Goal: Transaction & Acquisition: Purchase product/service

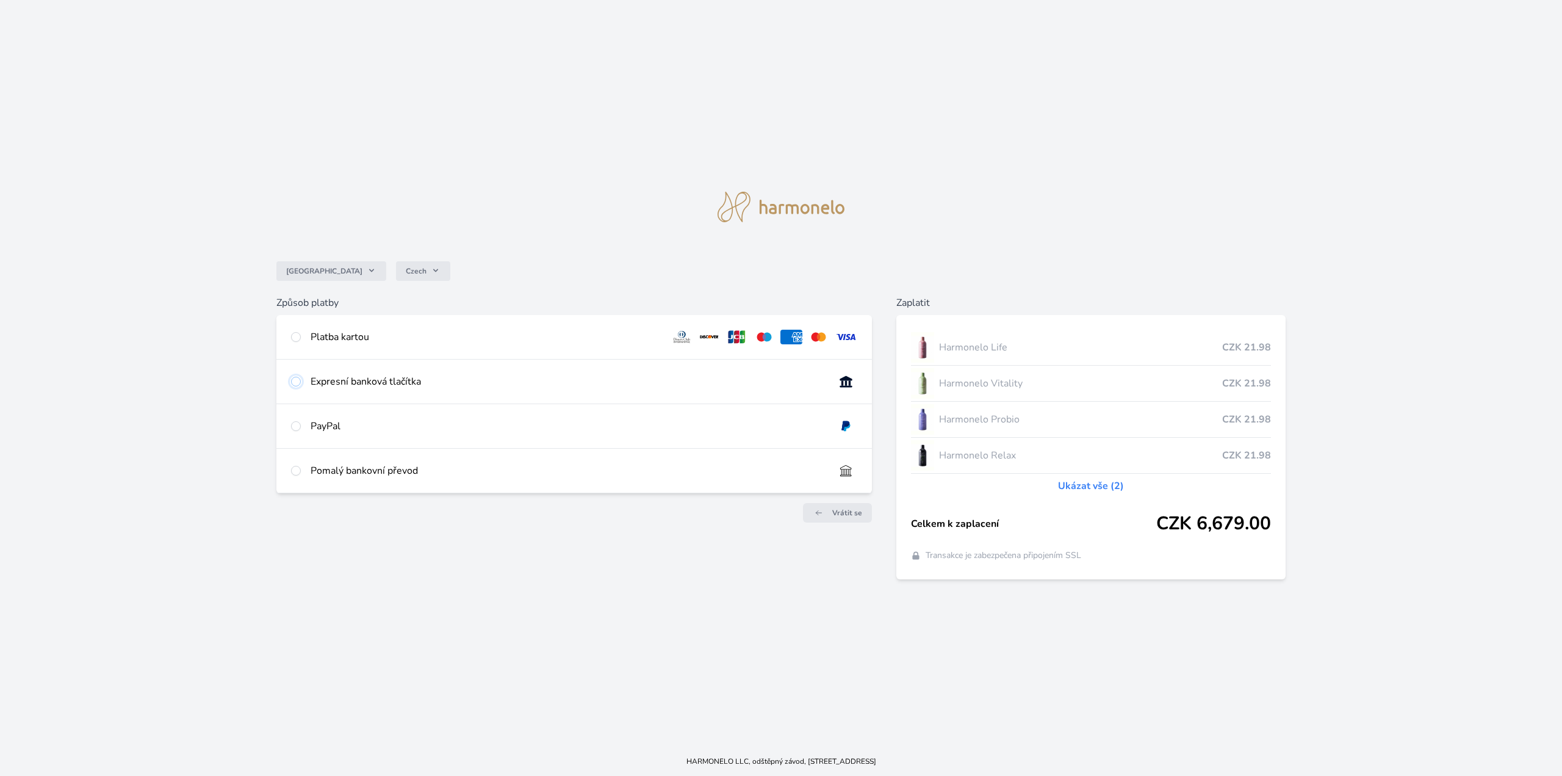
click at [297, 380] on input "radio" at bounding box center [296, 382] width 10 height 10
radio input "true"
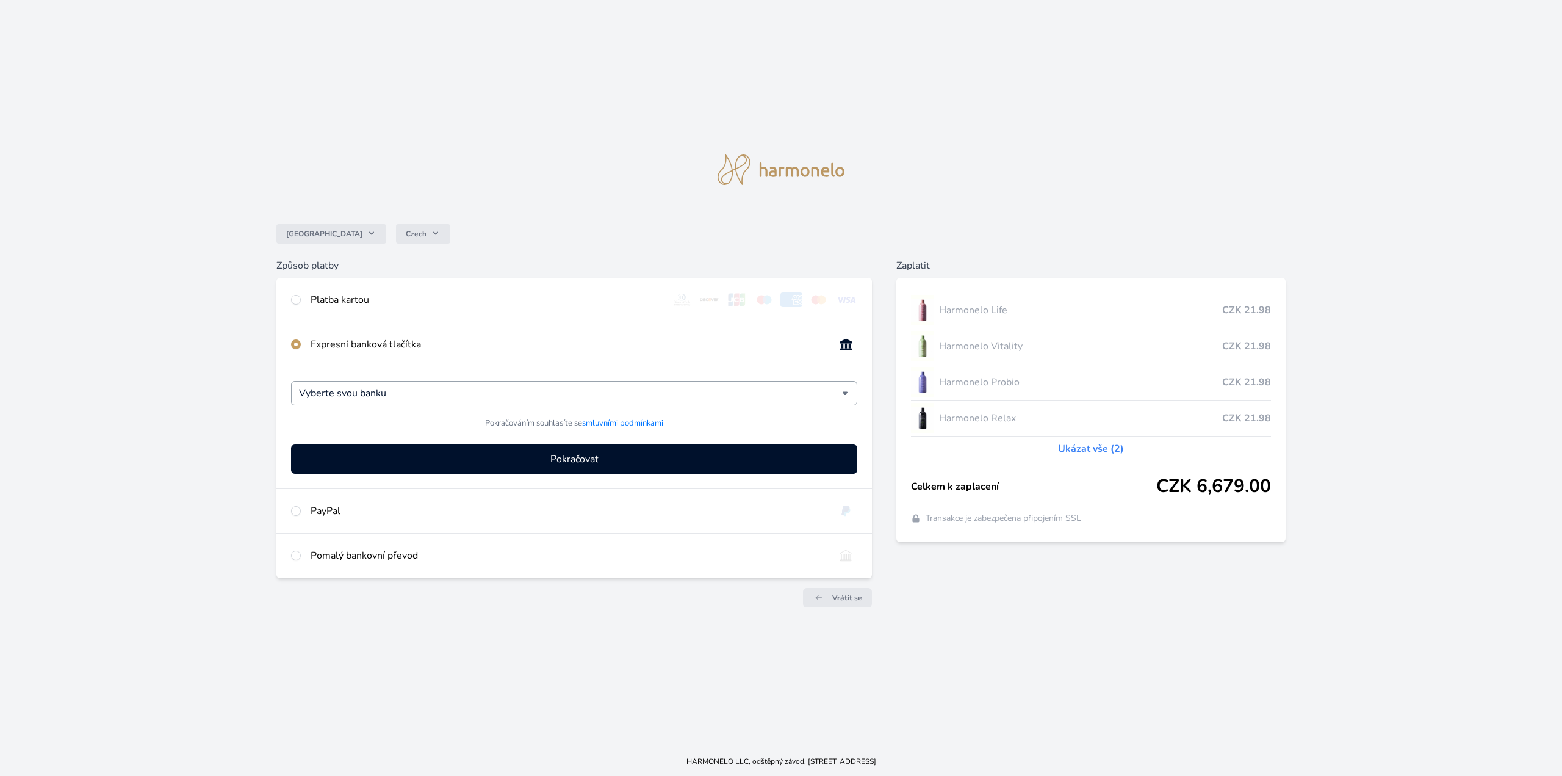
click at [853, 389] on div "Vyberte svou banku" at bounding box center [574, 393] width 566 height 24
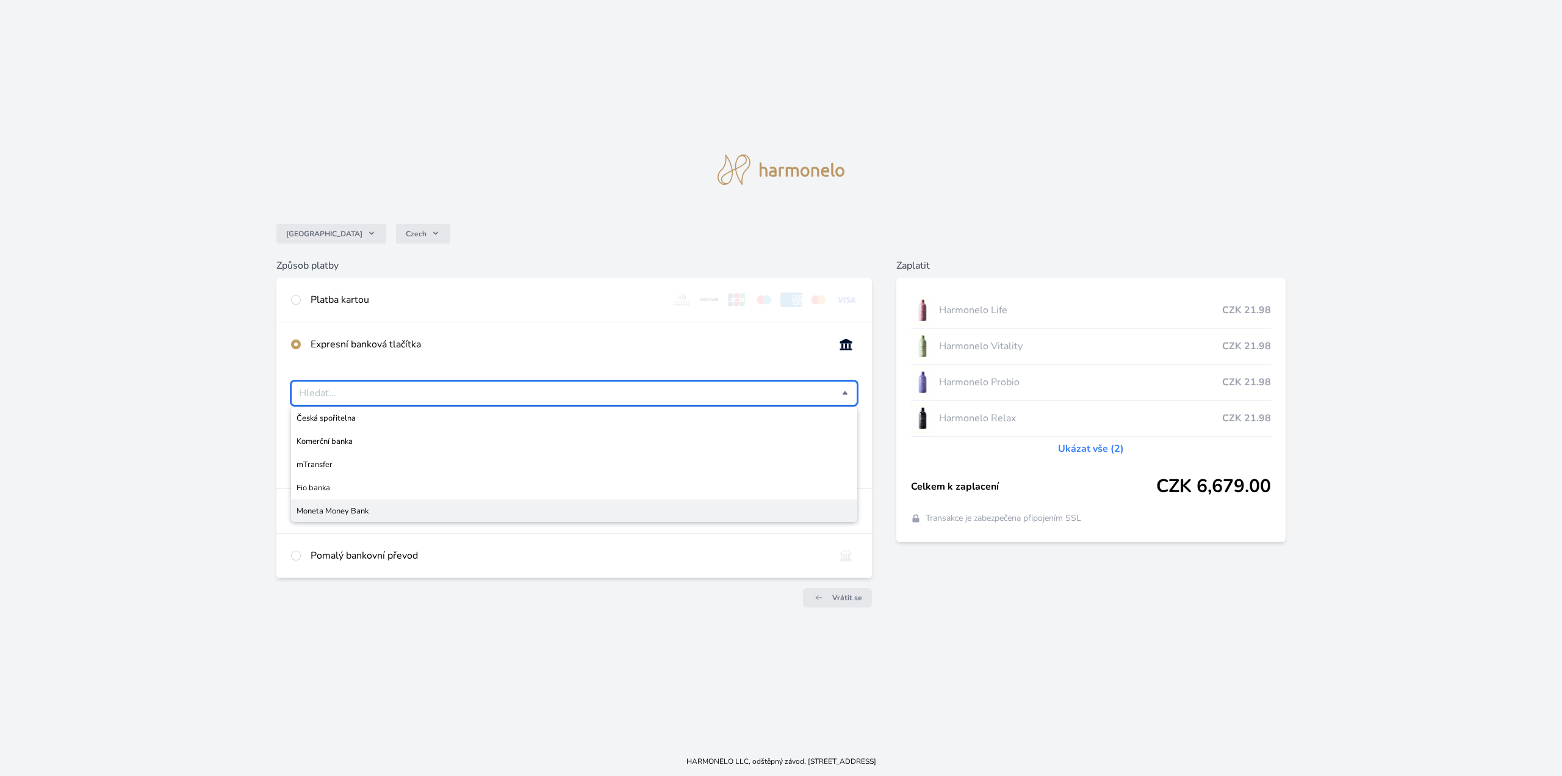
click at [425, 514] on span "Moneta Money Bank" at bounding box center [574, 511] width 555 height 12
type input "Moneta Money Bank"
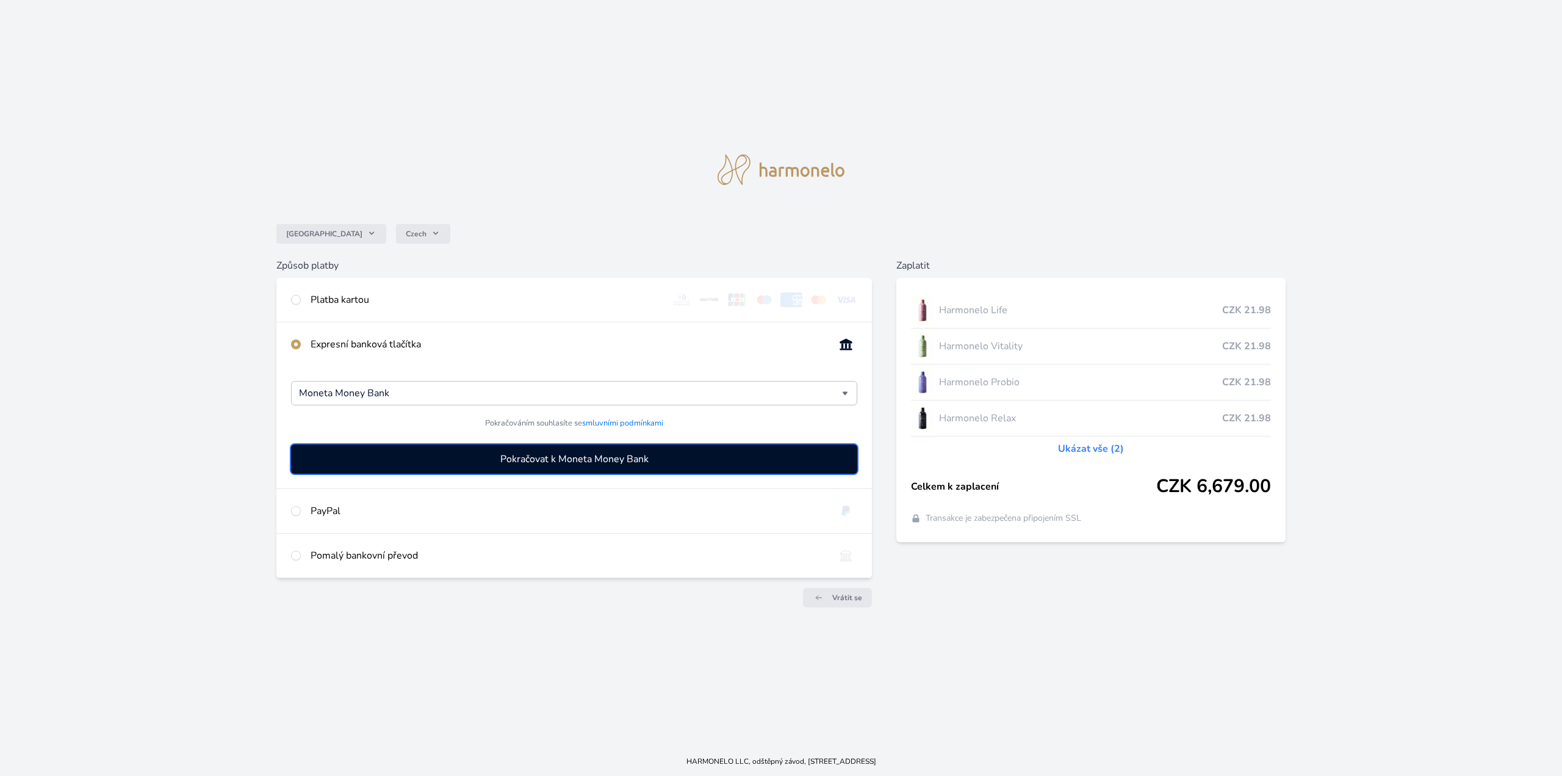
click at [602, 460] on span "Pokračovat k Moneta Money Bank" at bounding box center [574, 459] width 148 height 15
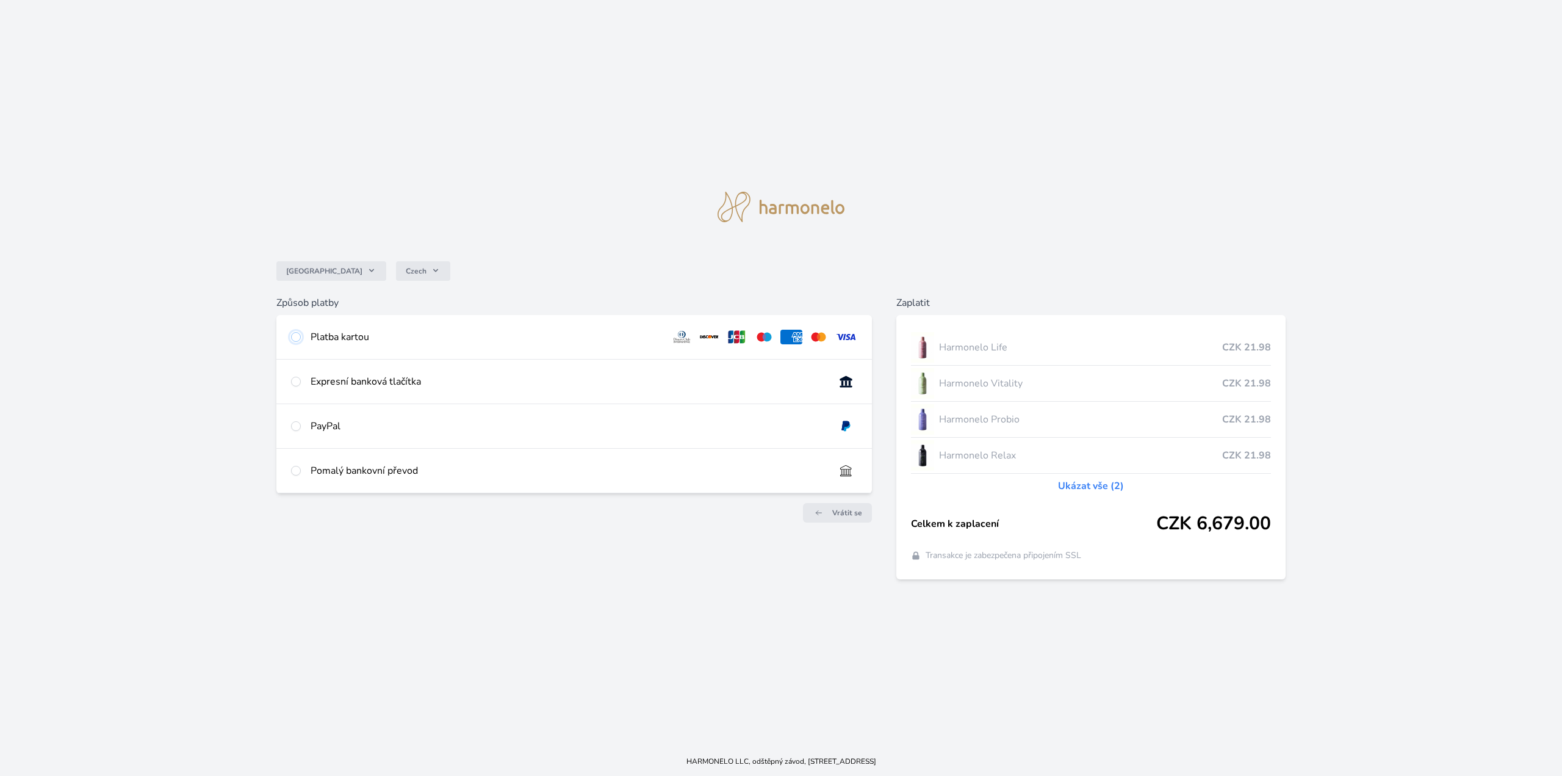
click at [297, 338] on input "radio" at bounding box center [296, 337] width 10 height 10
radio input "true"
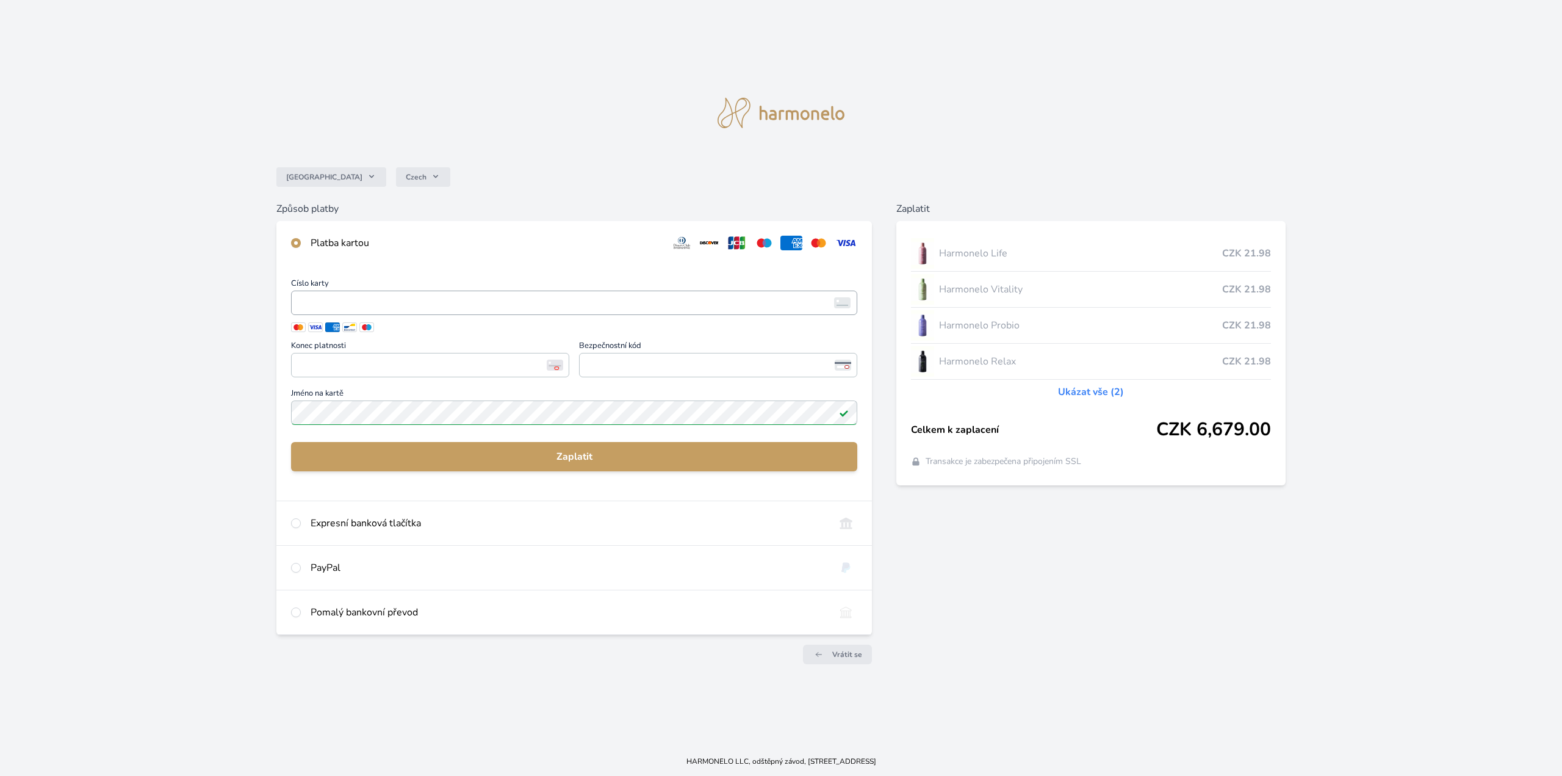
click at [371, 294] on iframe "<p>Your browser does not support iframes.</p>" at bounding box center [574, 302] width 555 height 17
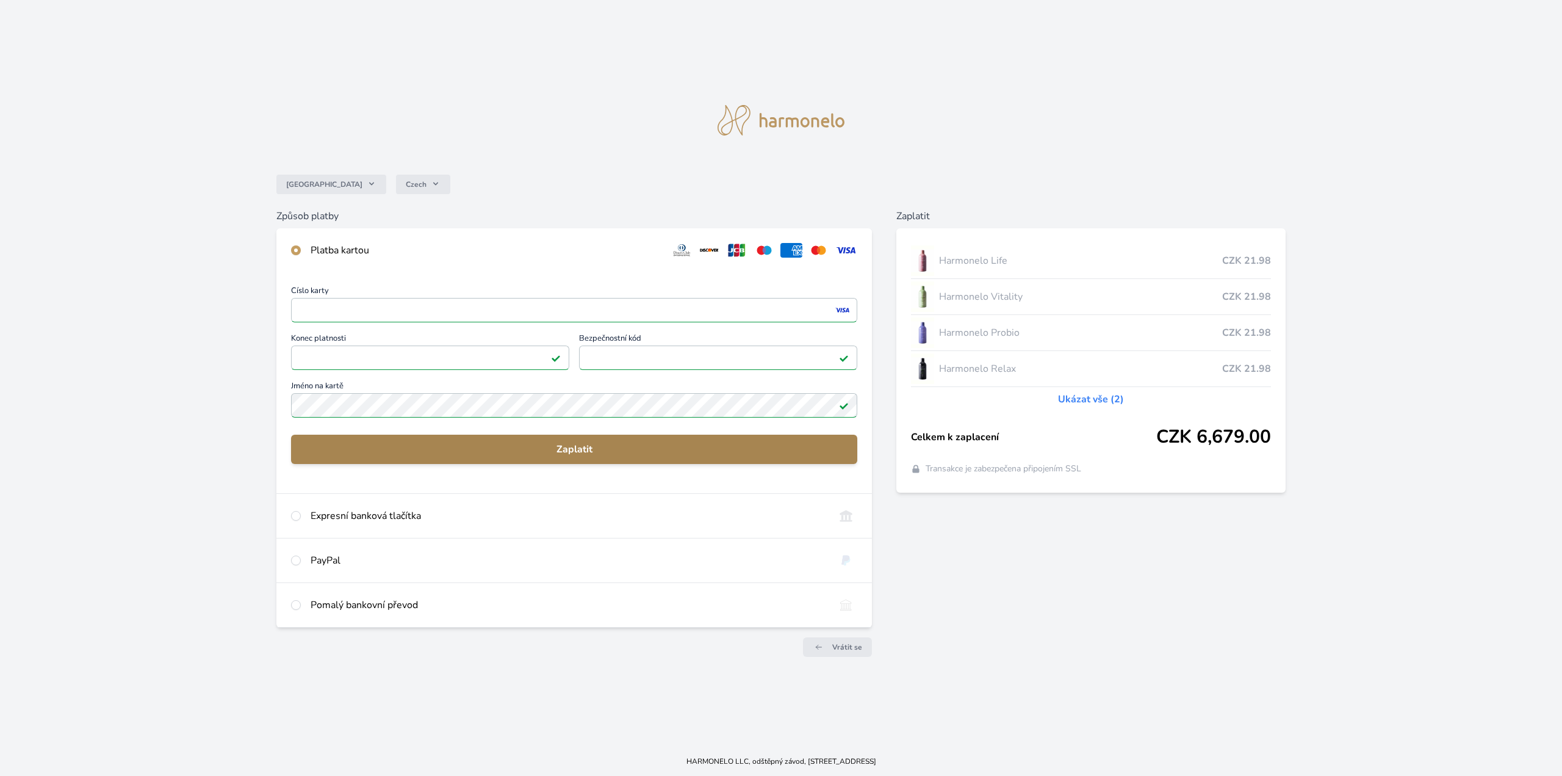
click at [546, 452] on span "Zaplatit" at bounding box center [574, 449] width 547 height 15
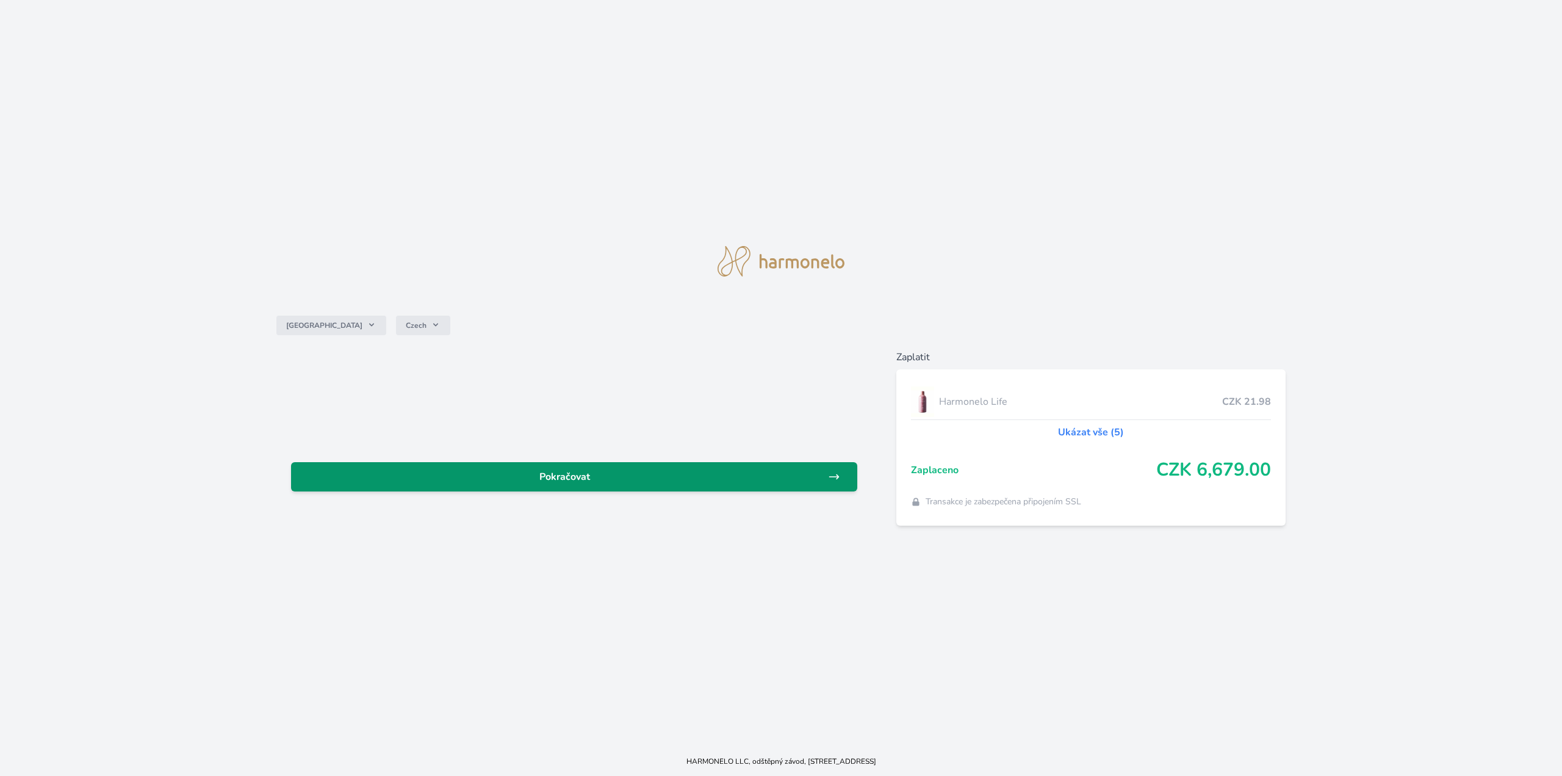
click at [600, 480] on span "Pokračovat" at bounding box center [564, 476] width 527 height 15
